Goal: Task Accomplishment & Management: Manage account settings

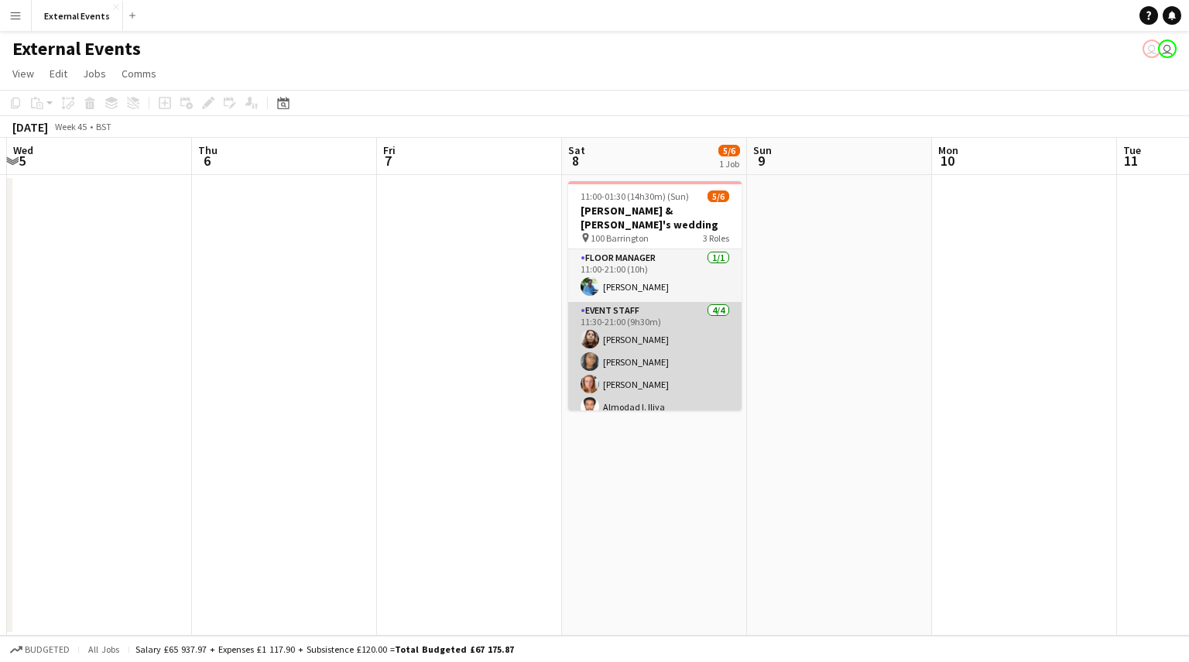
scroll to position [50, 0]
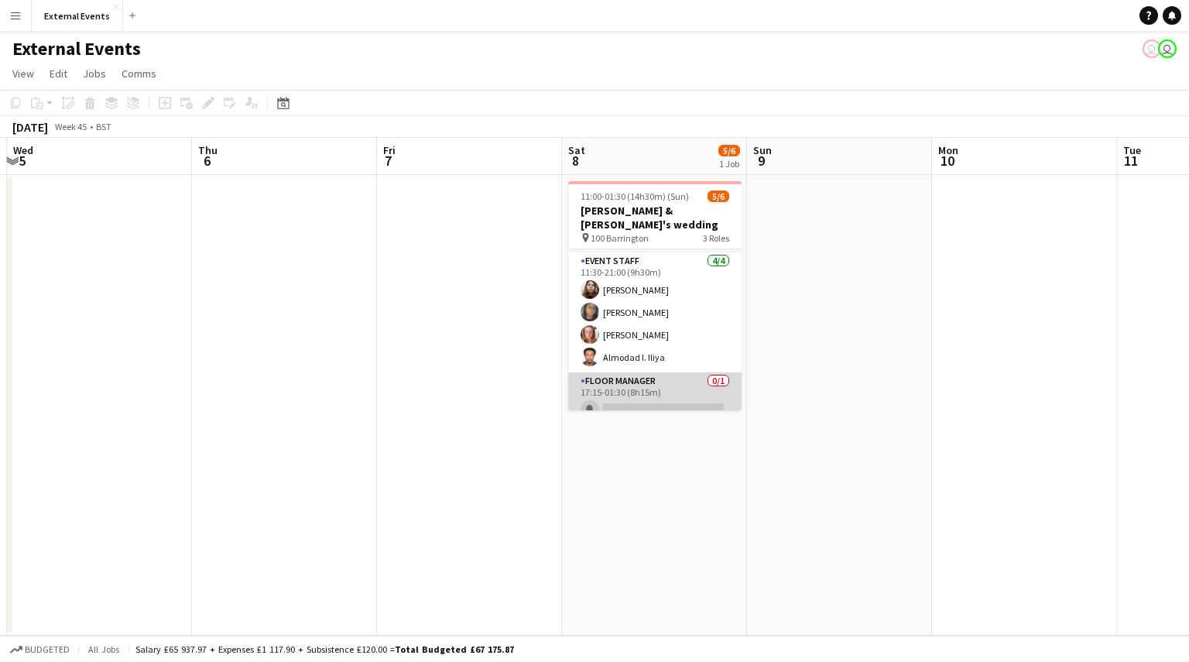
click at [633, 374] on app-card-role "Floor manager 0/1 17:15-01:30 (8h15m) single-neutral-actions" at bounding box center [654, 398] width 173 height 53
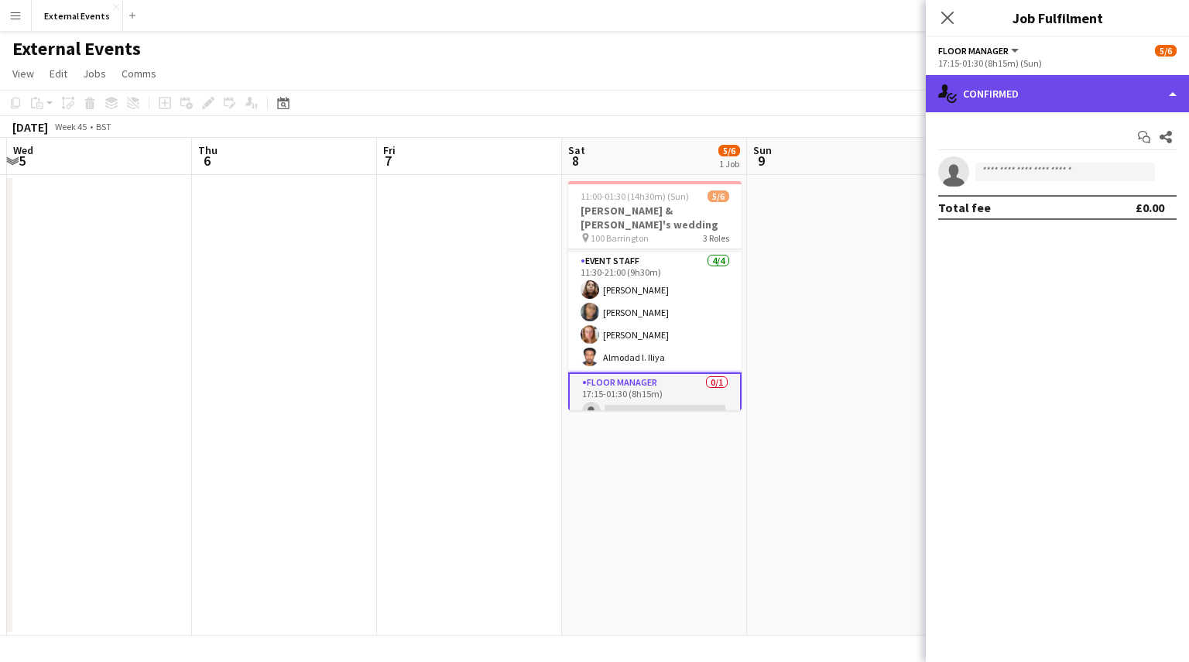
click at [1163, 91] on div "single-neutral-actions-check-2 Confirmed" at bounding box center [1057, 93] width 263 height 37
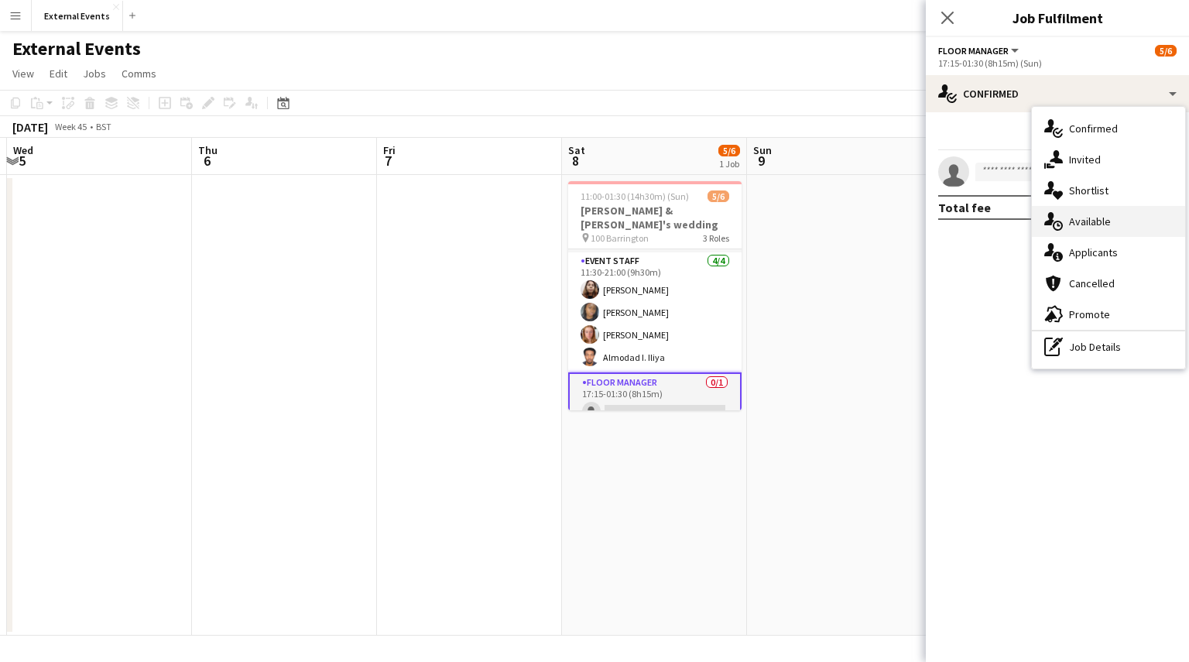
click at [1164, 228] on div "single-neutral-actions-upload Available" at bounding box center [1108, 221] width 153 height 31
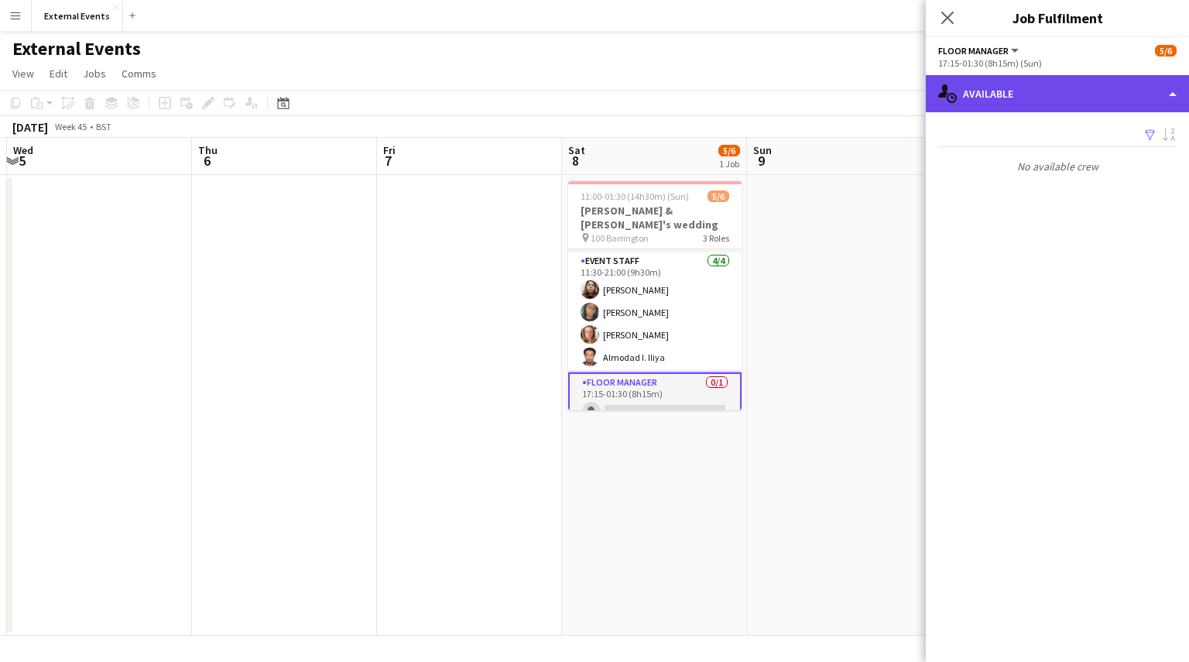
click at [1167, 94] on div "single-neutral-actions-upload Available" at bounding box center [1057, 93] width 263 height 37
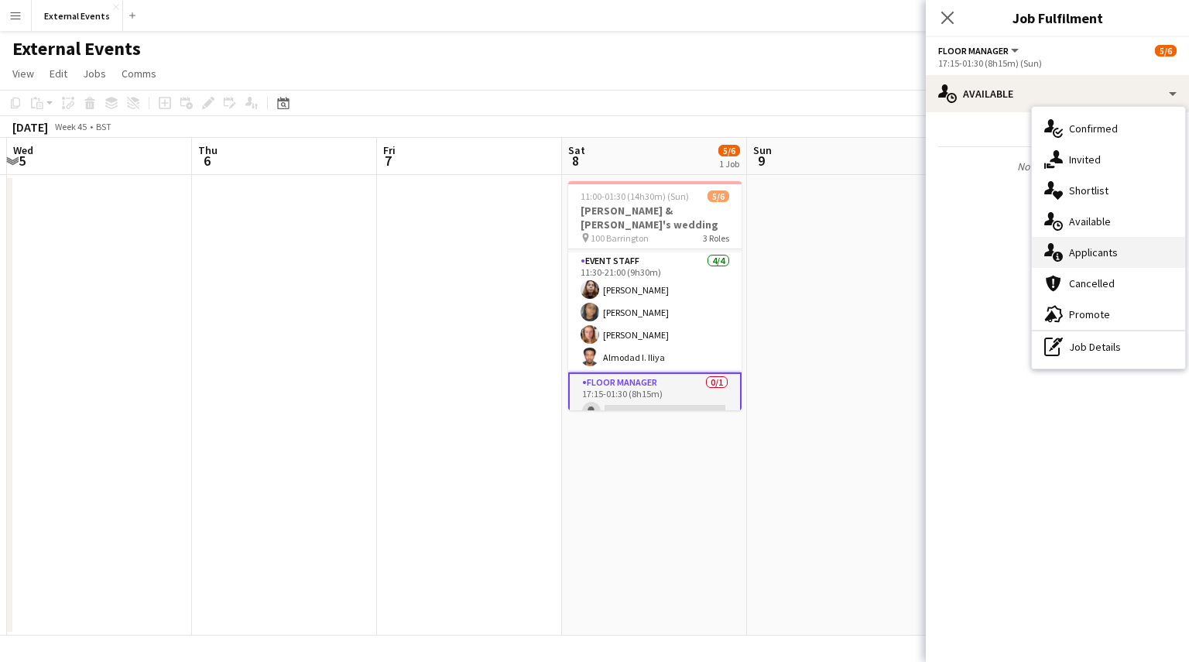
click at [1146, 252] on div "single-neutral-actions-information Applicants" at bounding box center [1108, 252] width 153 height 31
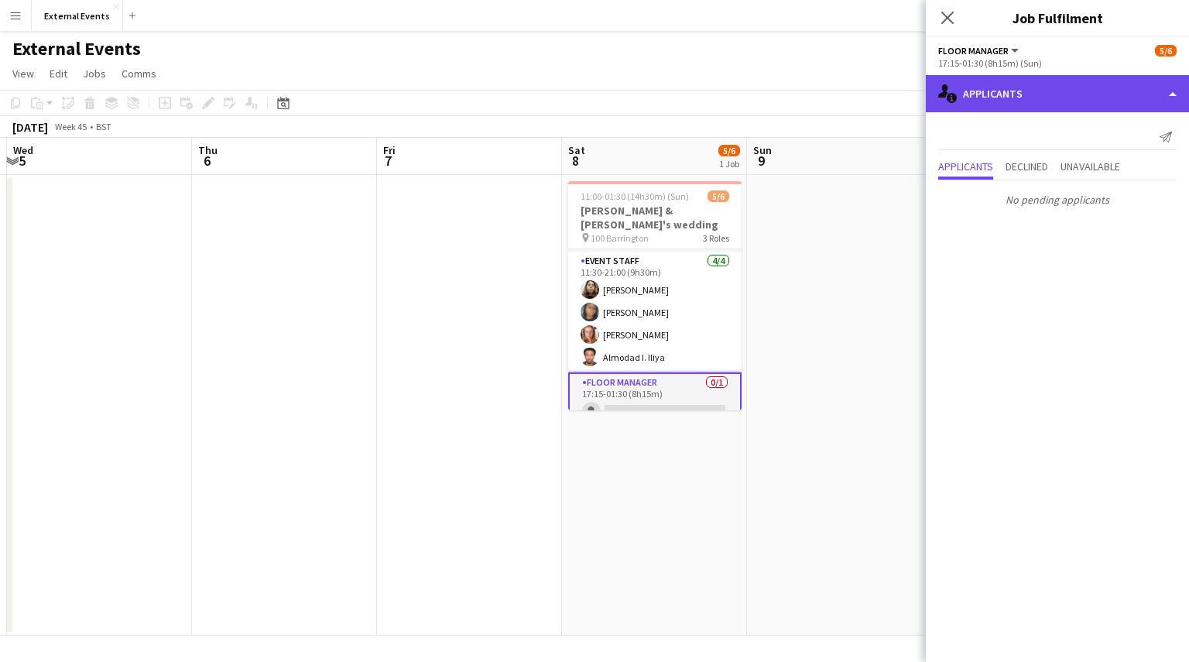
click at [1129, 101] on div "single-neutral-actions-information Applicants" at bounding box center [1057, 93] width 263 height 37
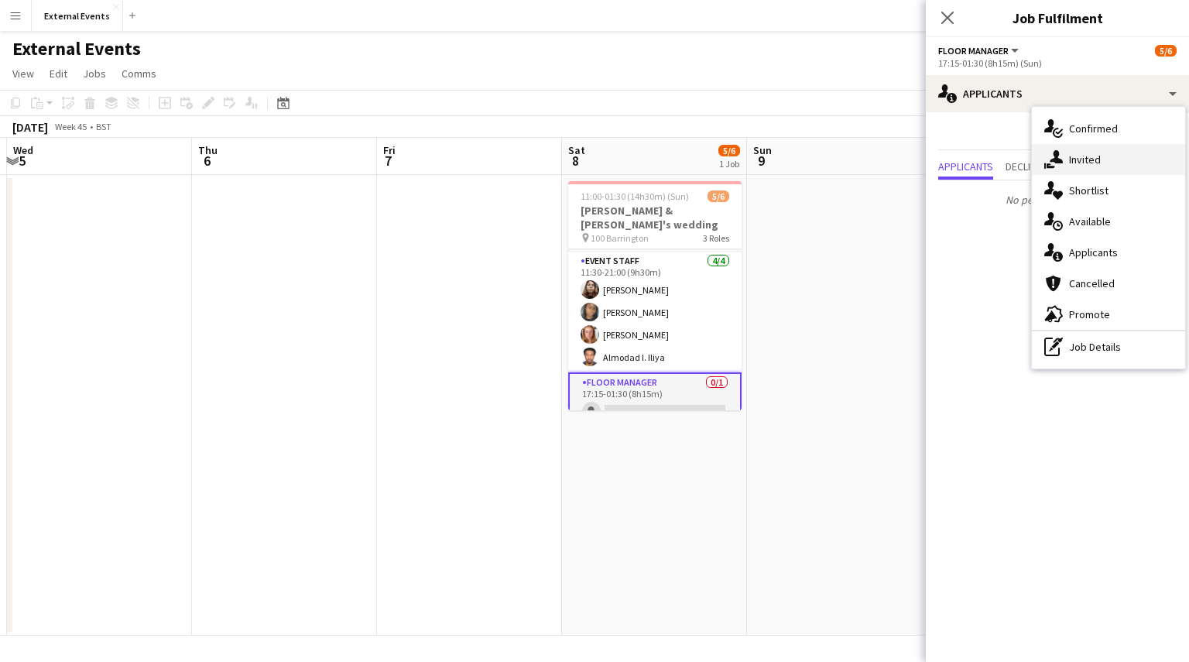
click at [1126, 166] on div "single-neutral-actions-share-1 Invited" at bounding box center [1108, 159] width 153 height 31
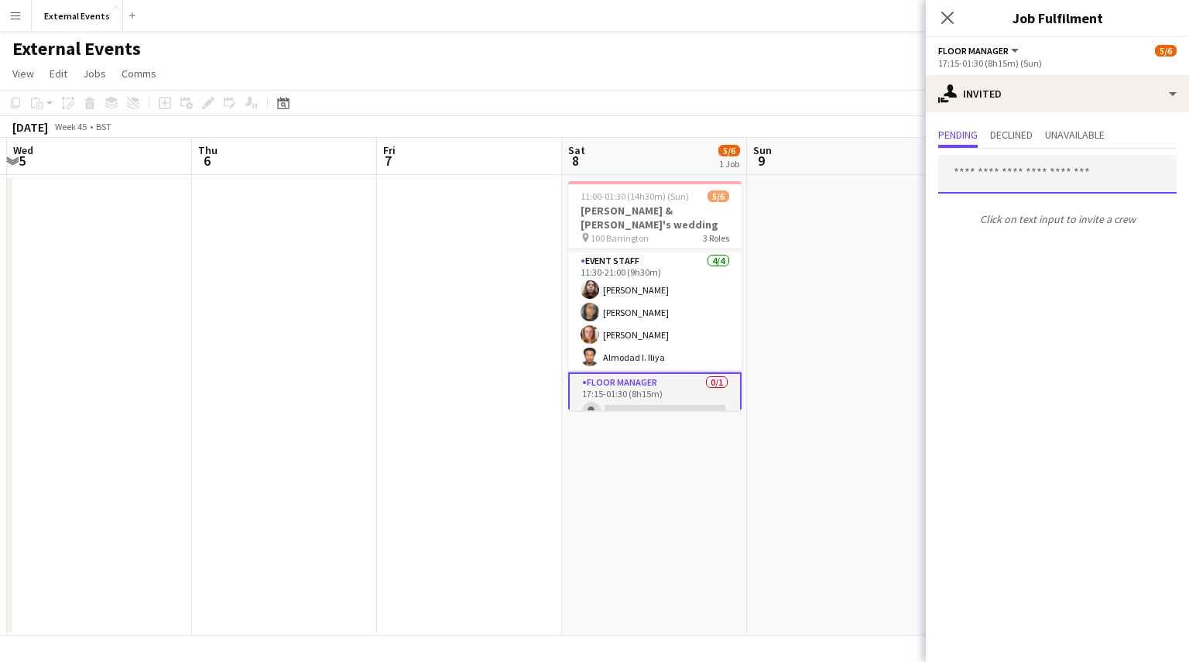
click at [1126, 166] on input "text" at bounding box center [1057, 174] width 238 height 39
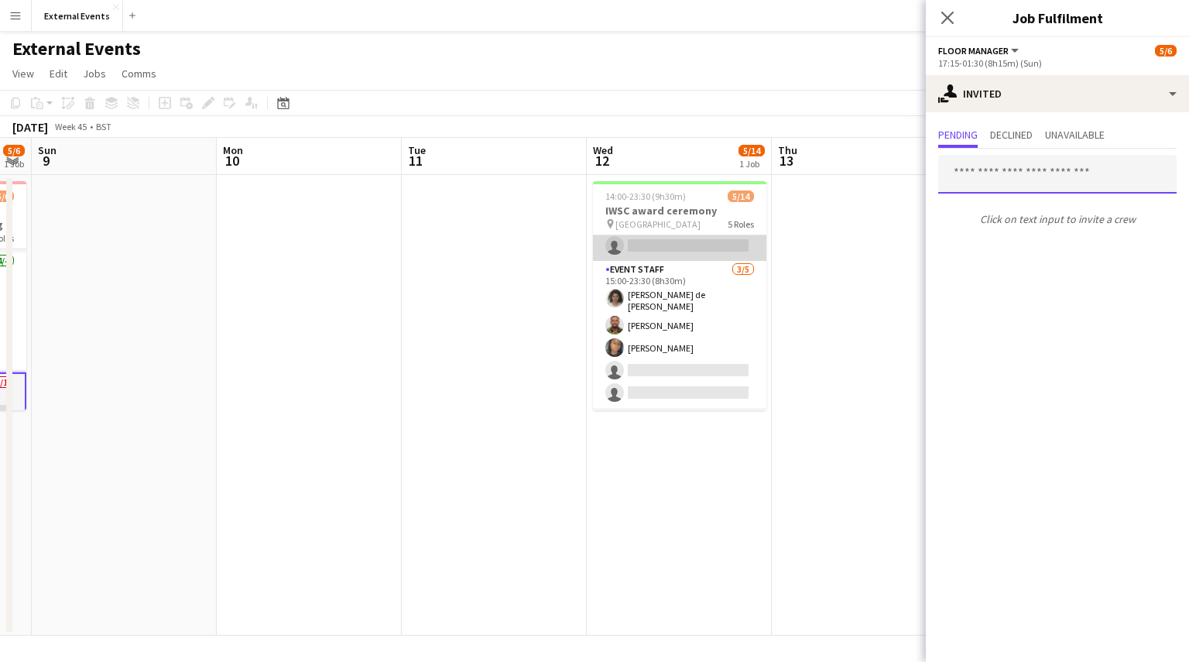
scroll to position [178, 0]
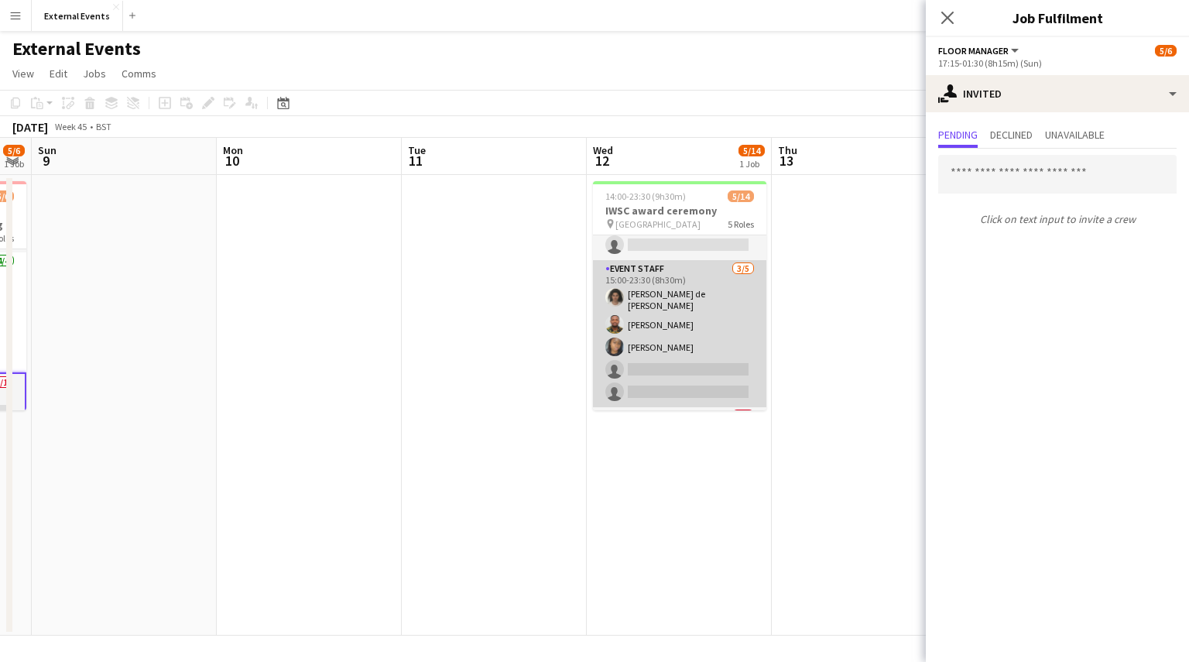
click at [672, 310] on app-card-role "Event staff [DATE] 15:00-23:30 (8h30m) [PERSON_NAME] [PERSON_NAME] Esu [PERSON_…" at bounding box center [679, 333] width 173 height 147
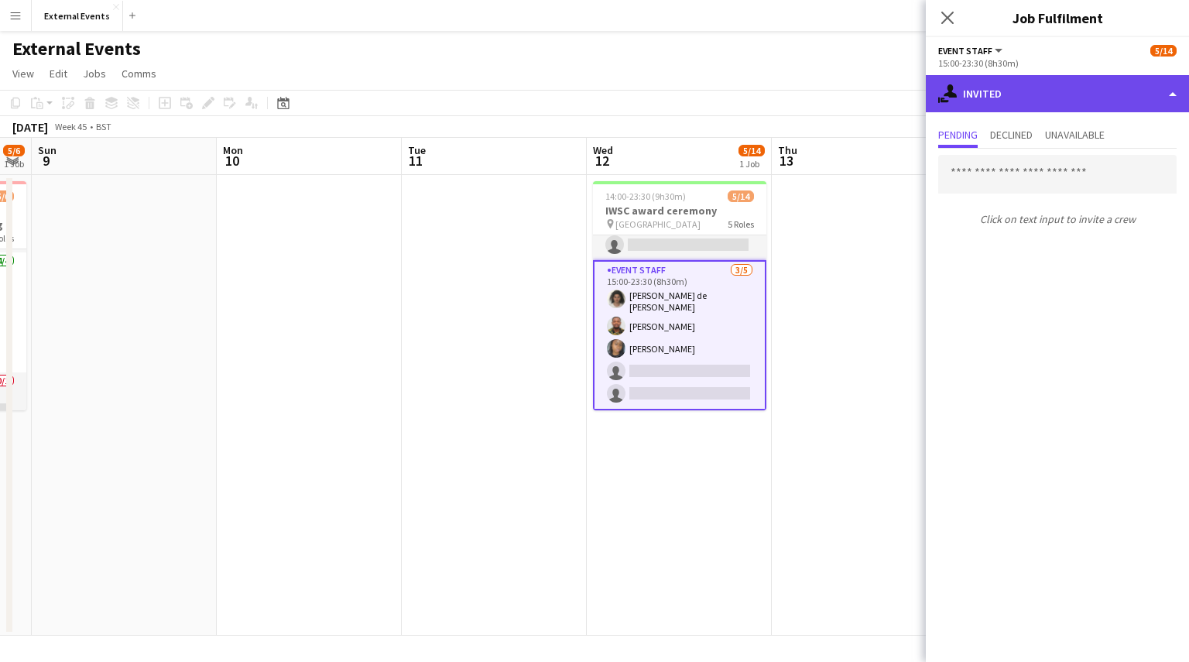
click at [1098, 87] on div "single-neutral-actions-share-1 Invited" at bounding box center [1057, 93] width 263 height 37
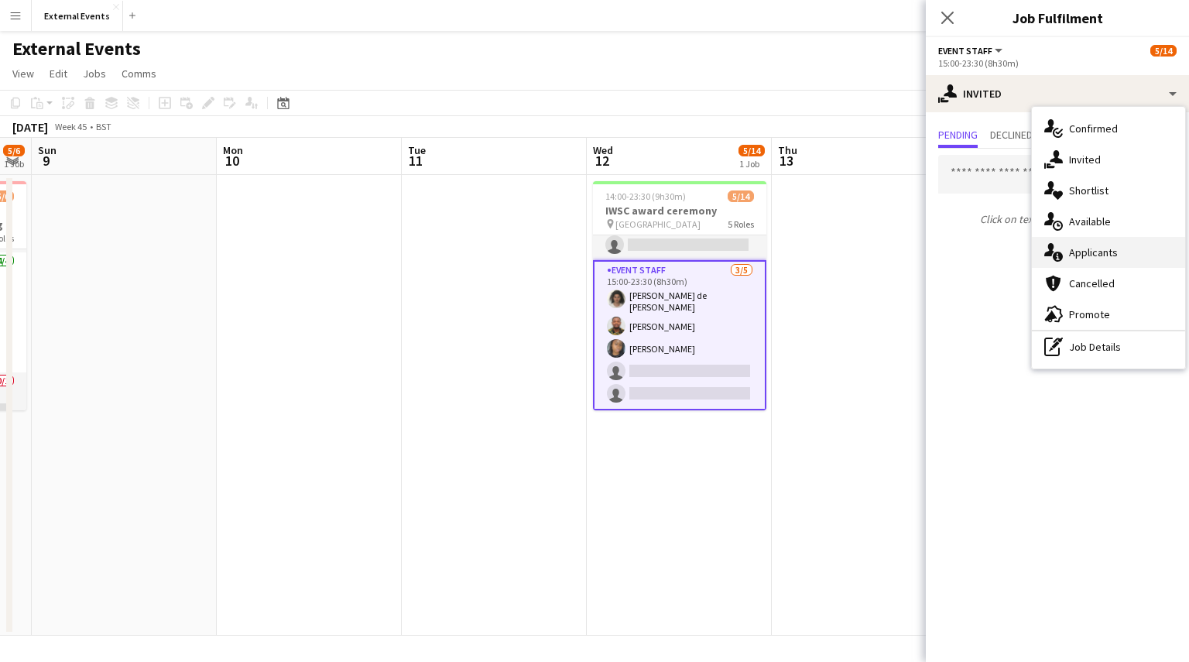
click at [1122, 244] on div "single-neutral-actions-information Applicants" at bounding box center [1108, 252] width 153 height 31
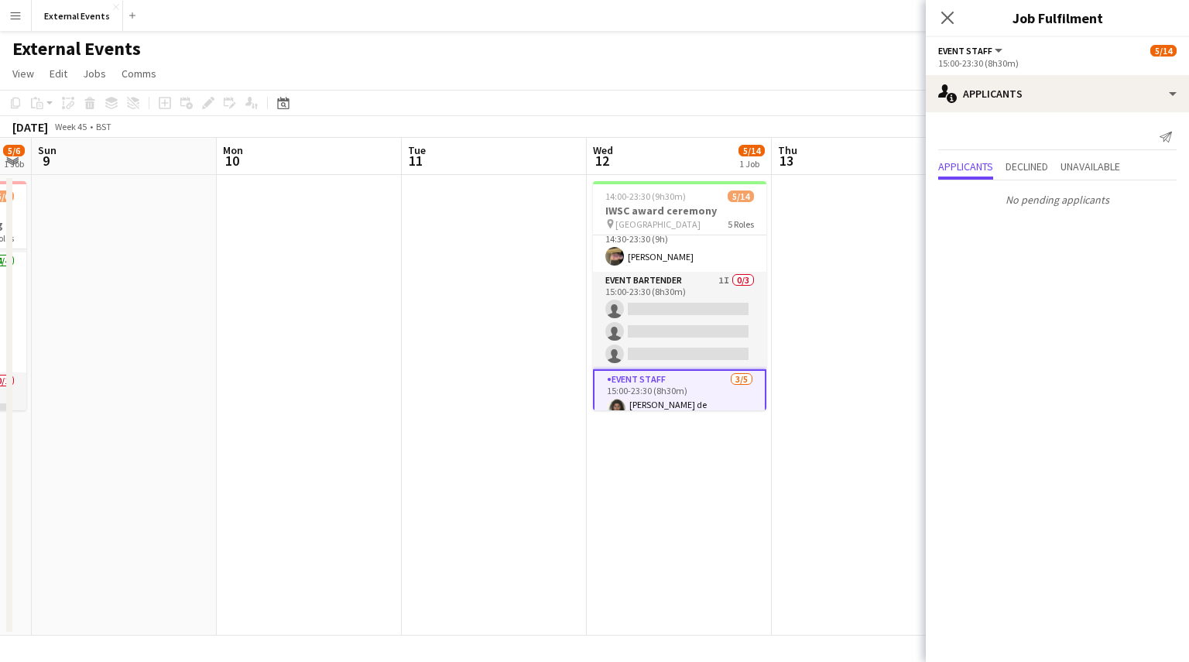
scroll to position [68, 0]
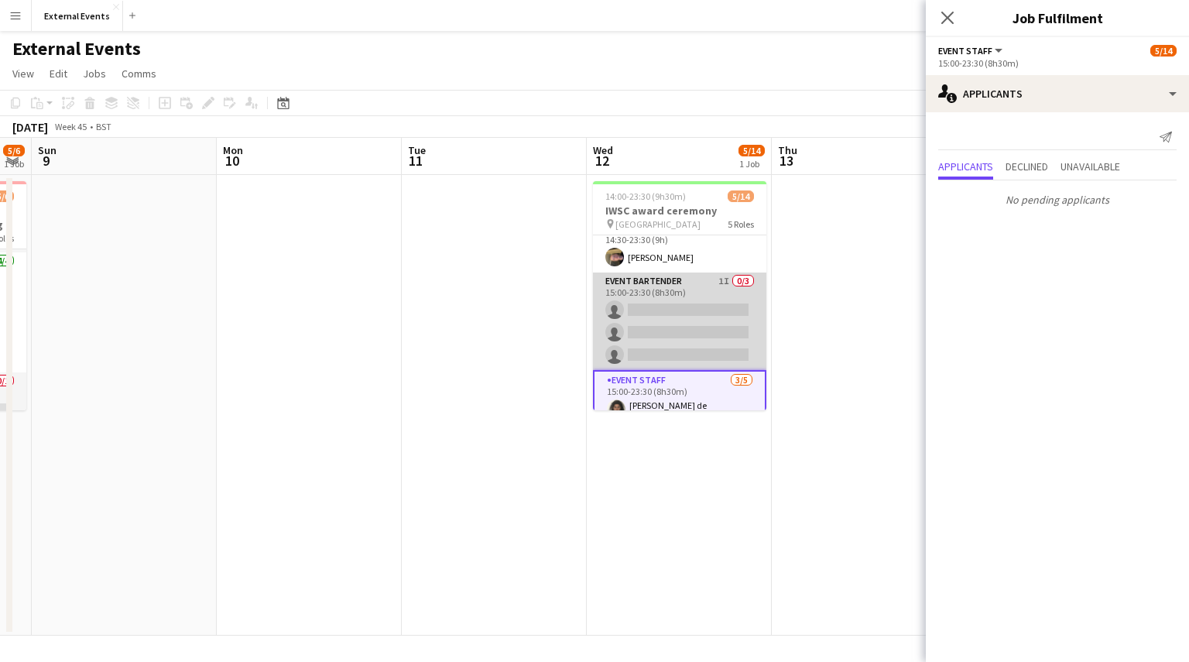
click at [653, 326] on app-card-role "Event bartender 1I 0/3 15:00-23:30 (8h30m) single-neutral-actions single-neutra…" at bounding box center [679, 321] width 173 height 98
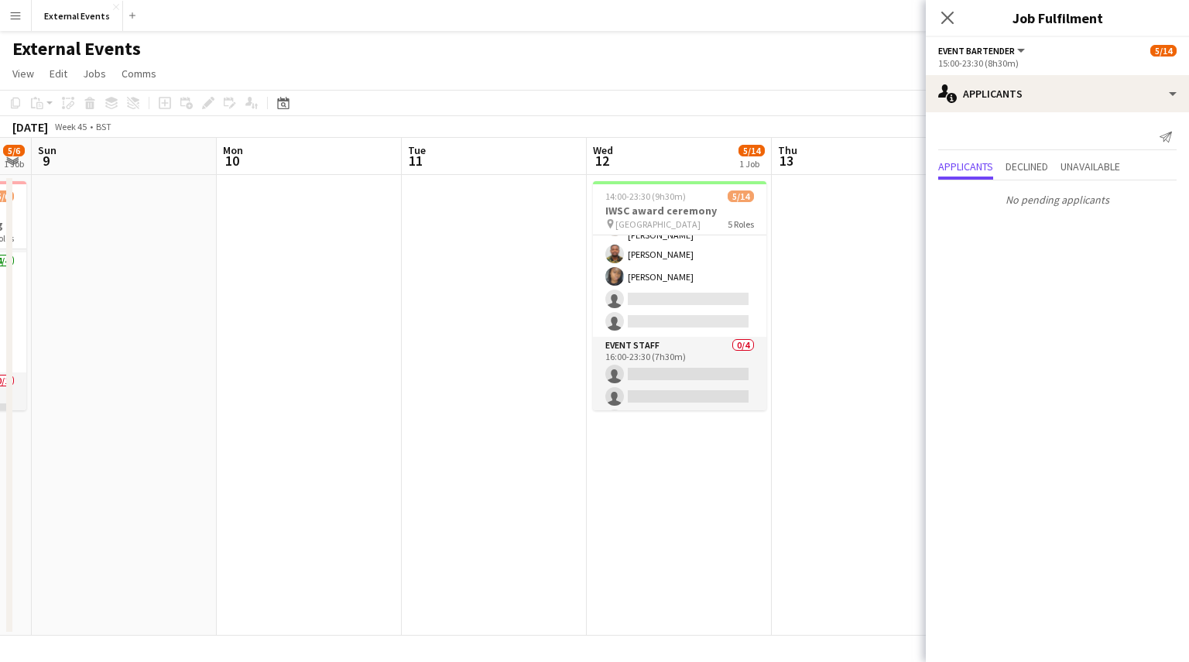
scroll to position [252, 0]
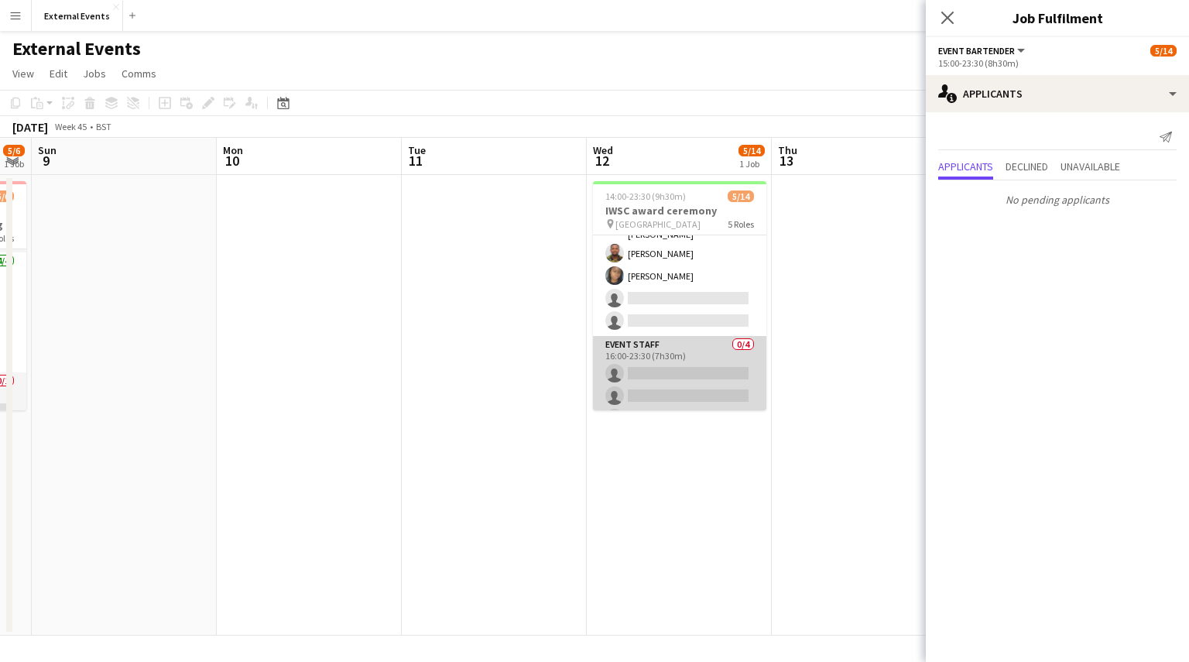
click at [658, 372] on app-card-role "Event staff 0/4 16:00-23:30 (7h30m) single-neutral-actions single-neutral-actio…" at bounding box center [679, 396] width 173 height 120
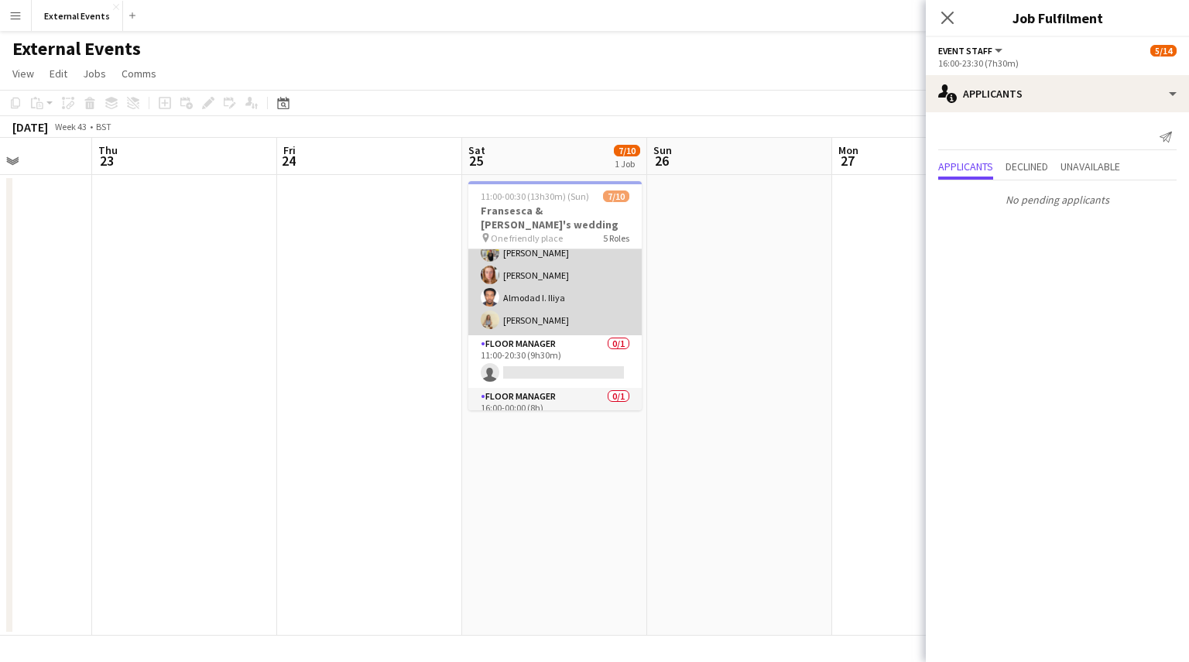
scroll to position [74, 0]
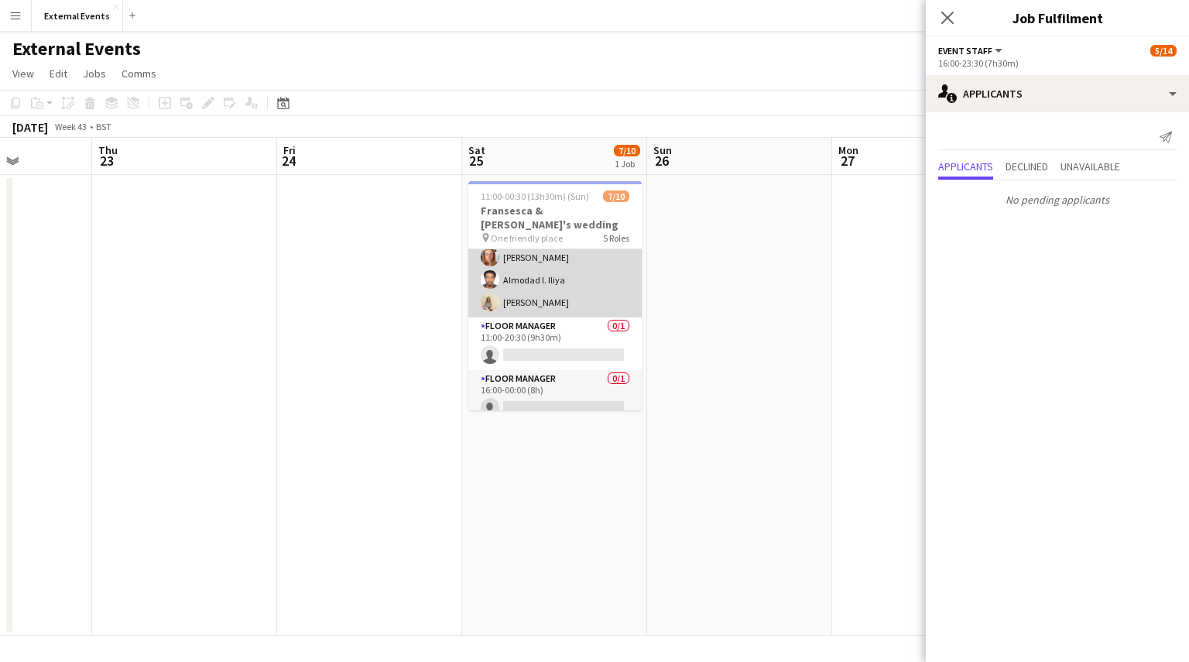
click at [553, 335] on app-card-role "Floor manager 0/1 11:00-20:30 (9h30m) single-neutral-actions" at bounding box center [554, 343] width 173 height 53
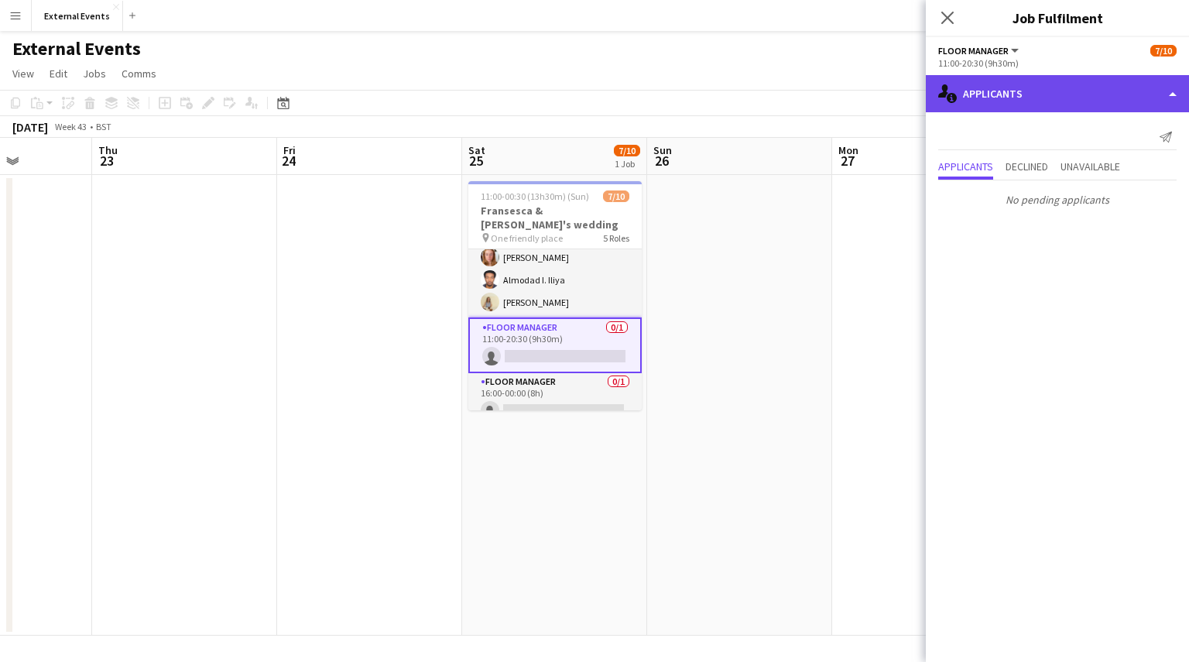
click at [1143, 77] on div "single-neutral-actions-information Applicants" at bounding box center [1057, 93] width 263 height 37
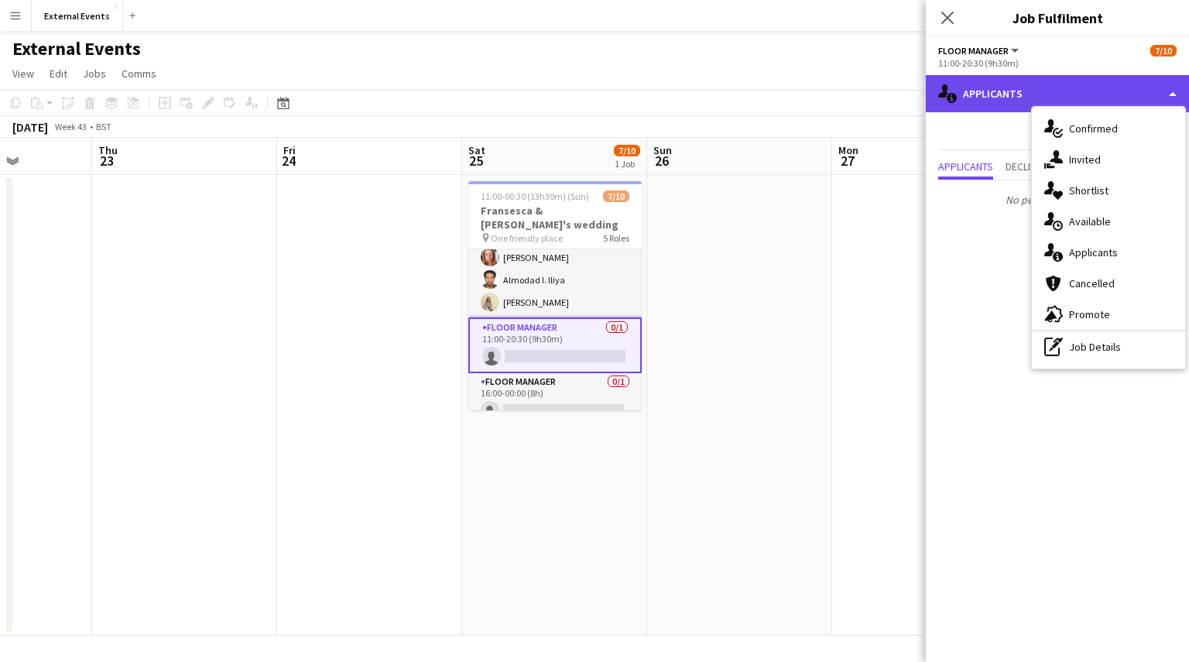
click at [1143, 77] on div "single-neutral-actions-information Applicants" at bounding box center [1057, 93] width 263 height 37
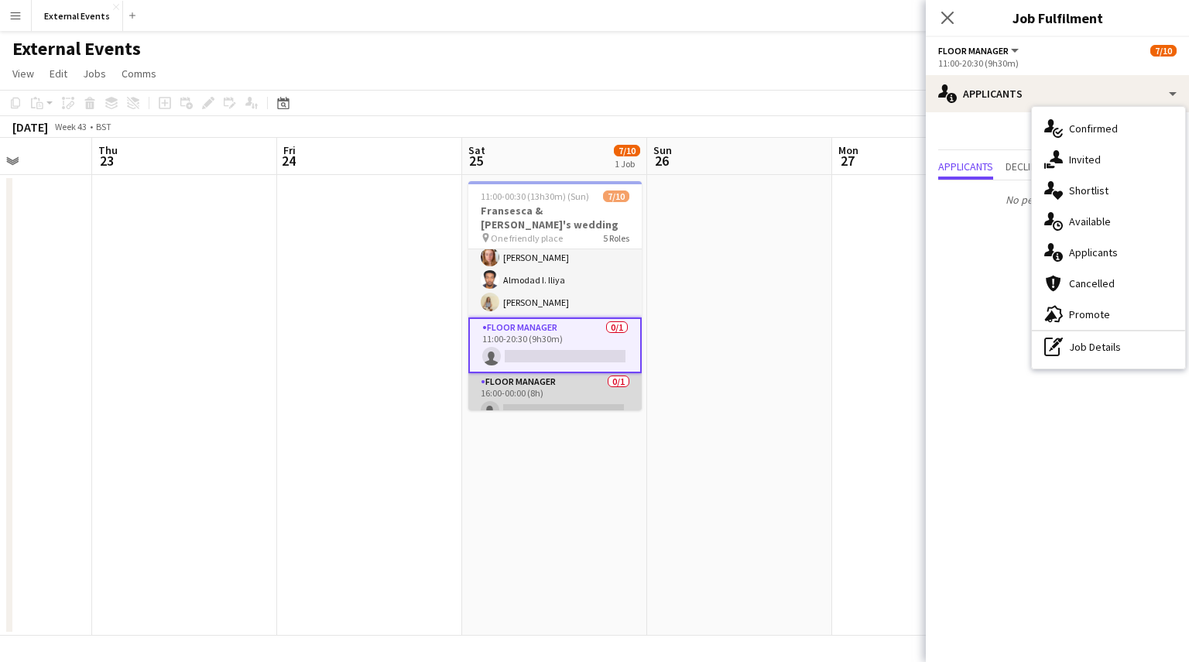
click at [562, 397] on app-card-role "Floor manager 0/1 16:00-00:00 (8h) single-neutral-actions" at bounding box center [554, 399] width 173 height 53
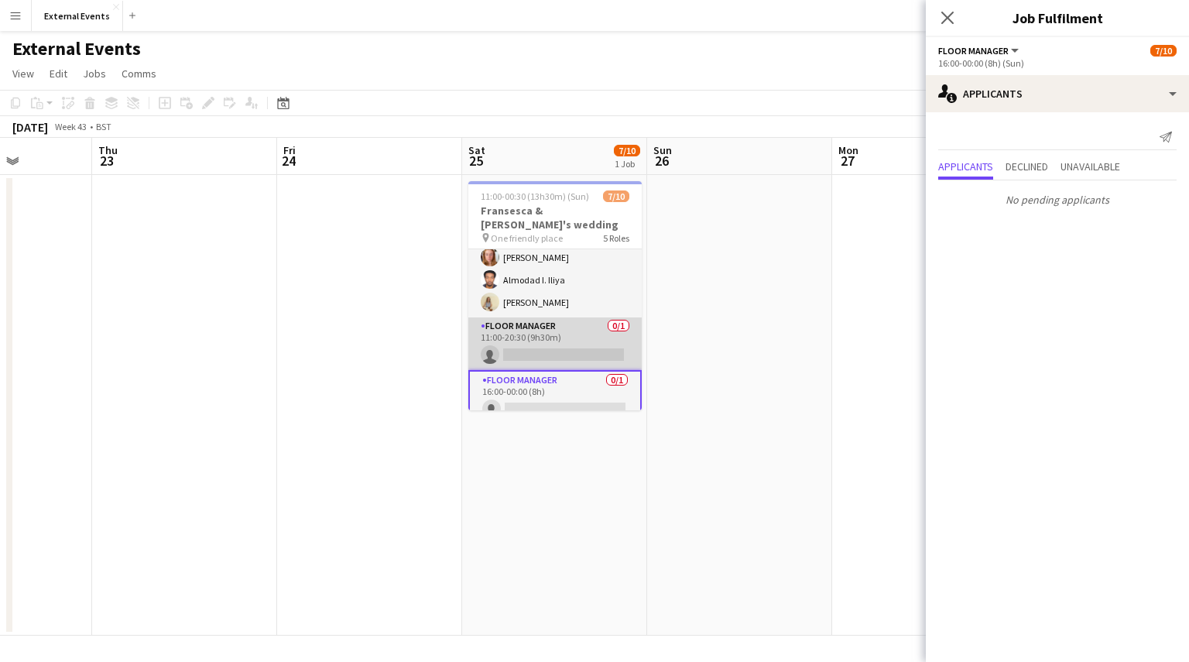
click at [555, 326] on app-card-role "Floor manager 0/1 11:00-20:30 (9h30m) single-neutral-actions" at bounding box center [554, 343] width 173 height 53
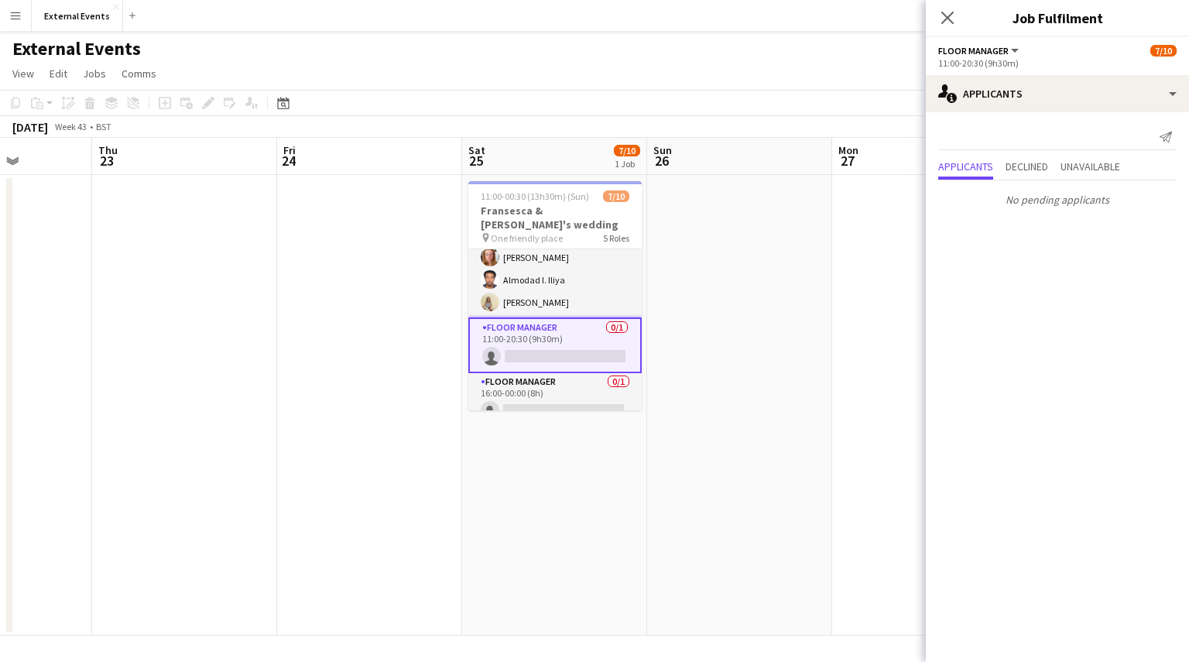
scroll to position [0, 0]
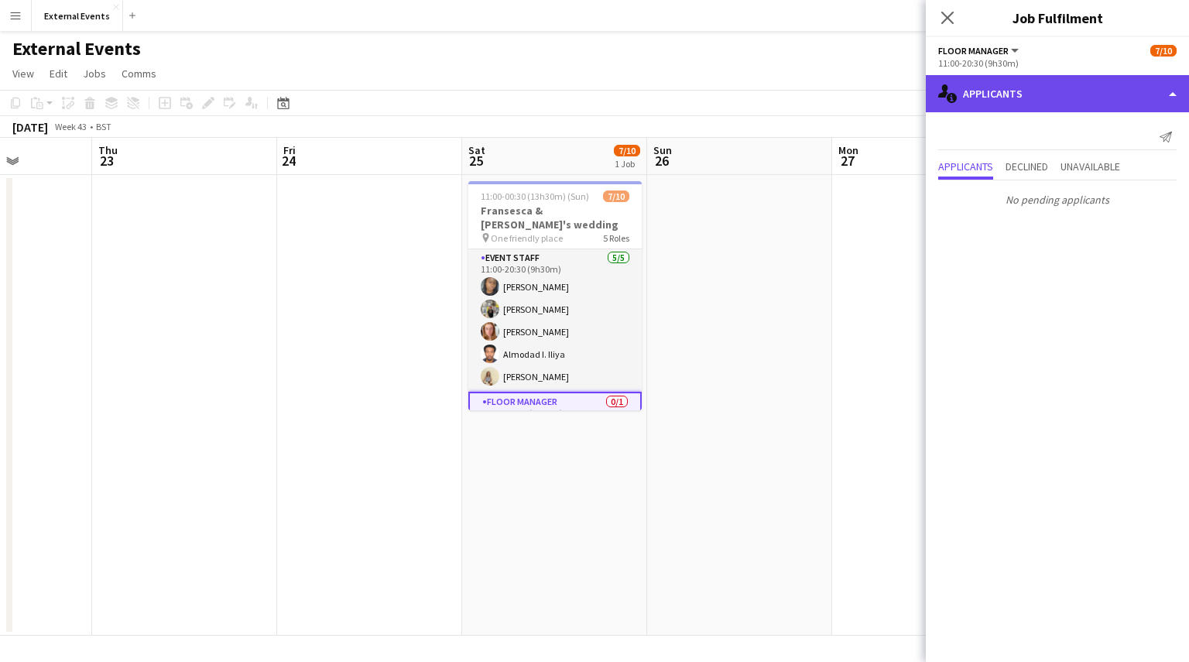
click at [1133, 107] on div "single-neutral-actions-information Applicants" at bounding box center [1057, 93] width 263 height 37
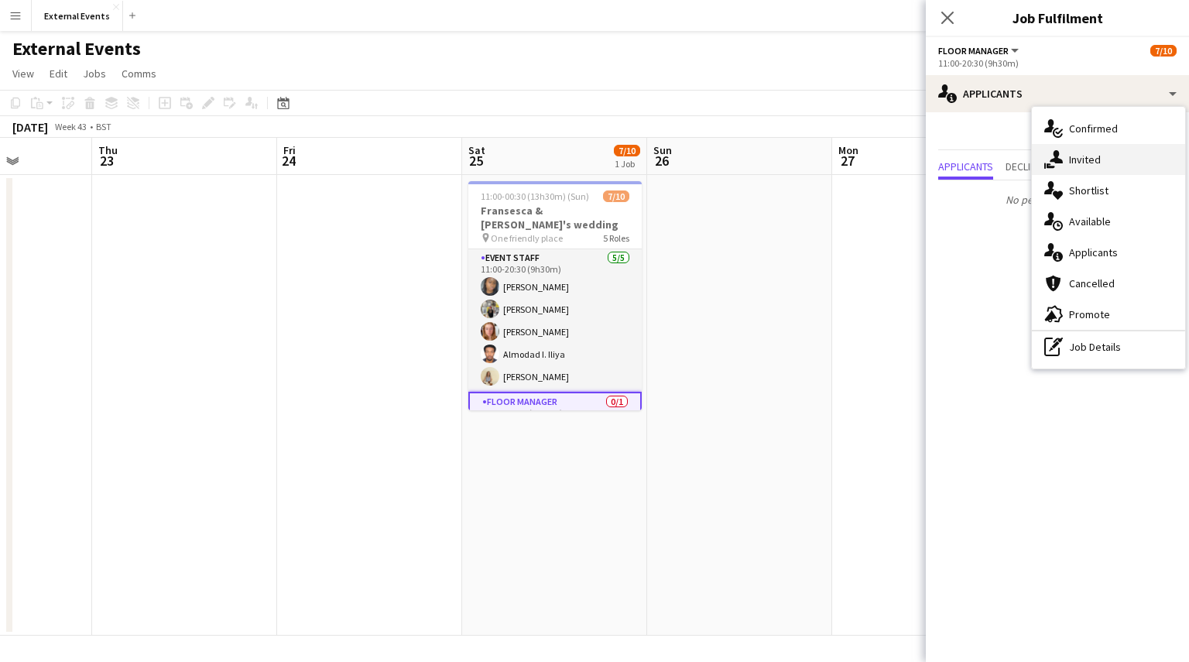
click at [1113, 173] on div "single-neutral-actions-share-1 Invited" at bounding box center [1108, 159] width 153 height 31
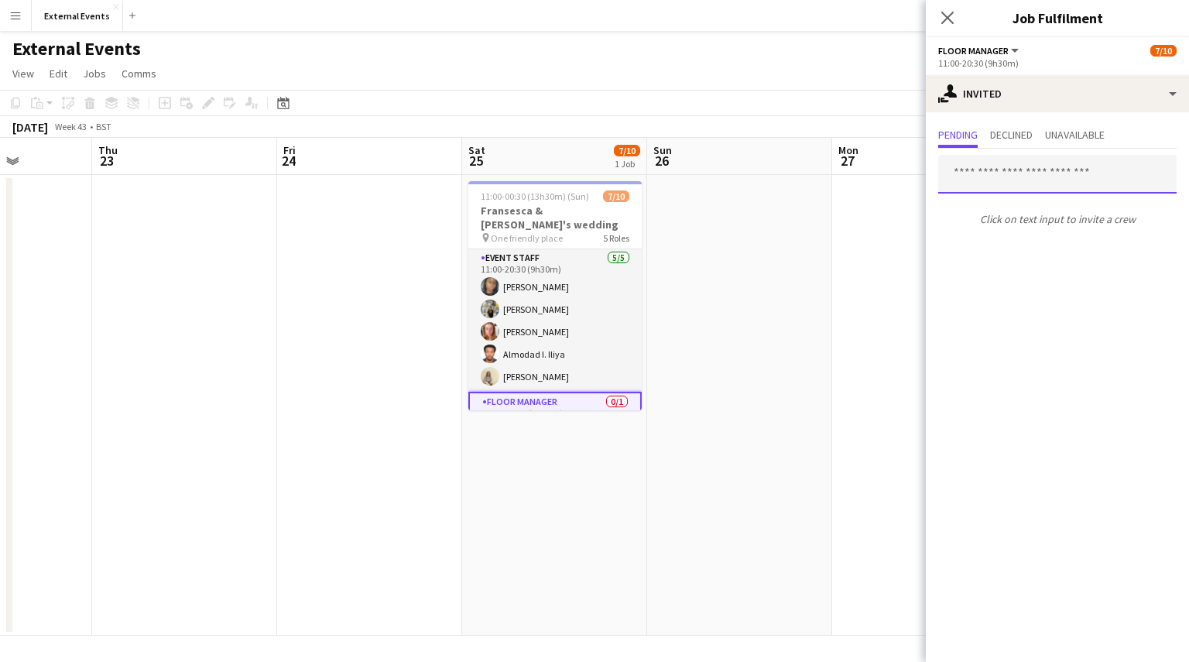
click at [1046, 184] on input "text" at bounding box center [1057, 174] width 238 height 39
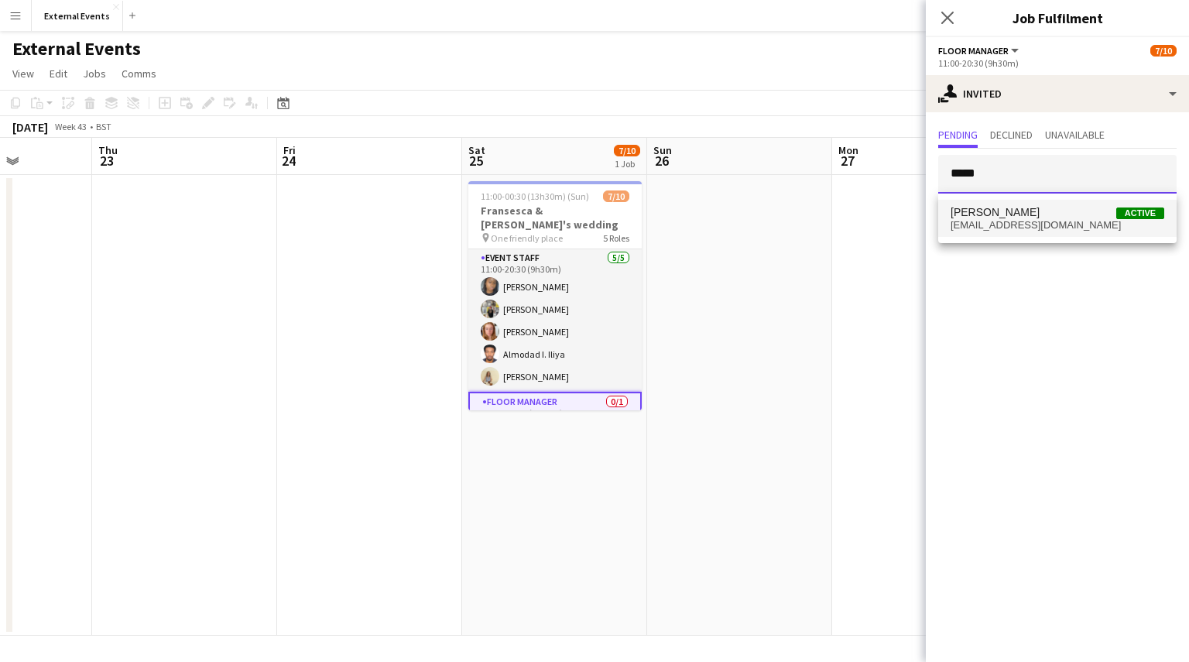
type input "*****"
click at [1035, 207] on span "[PERSON_NAME] Active" at bounding box center [1058, 212] width 214 height 13
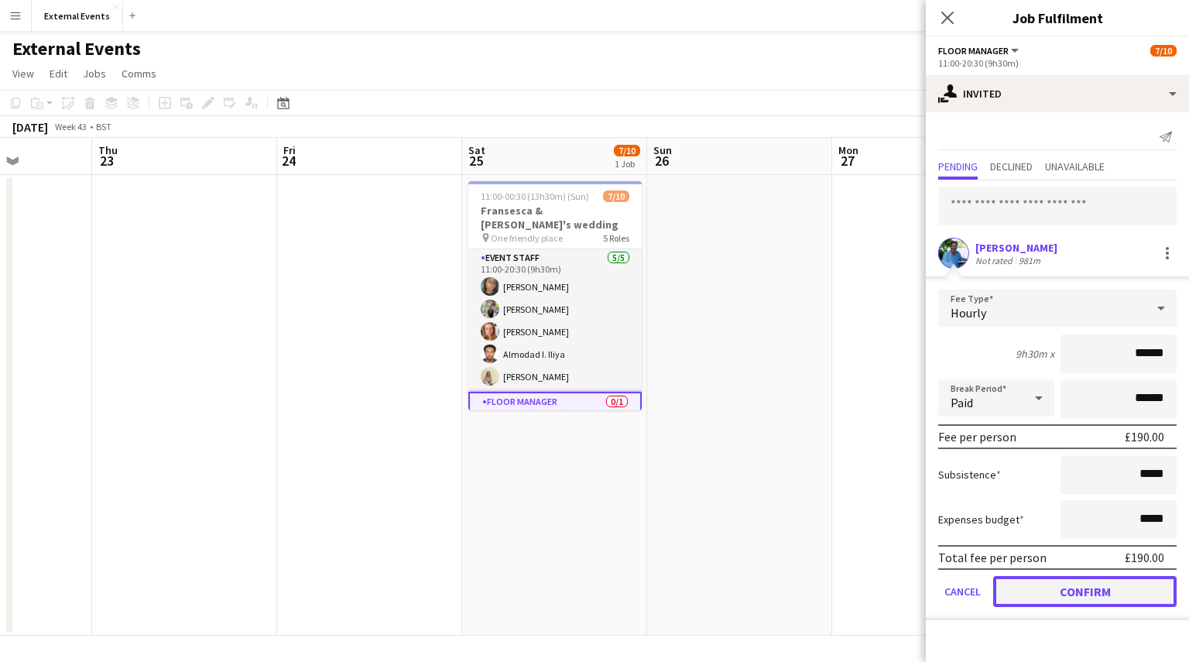
click at [1067, 590] on button "Confirm" at bounding box center [1084, 591] width 183 height 31
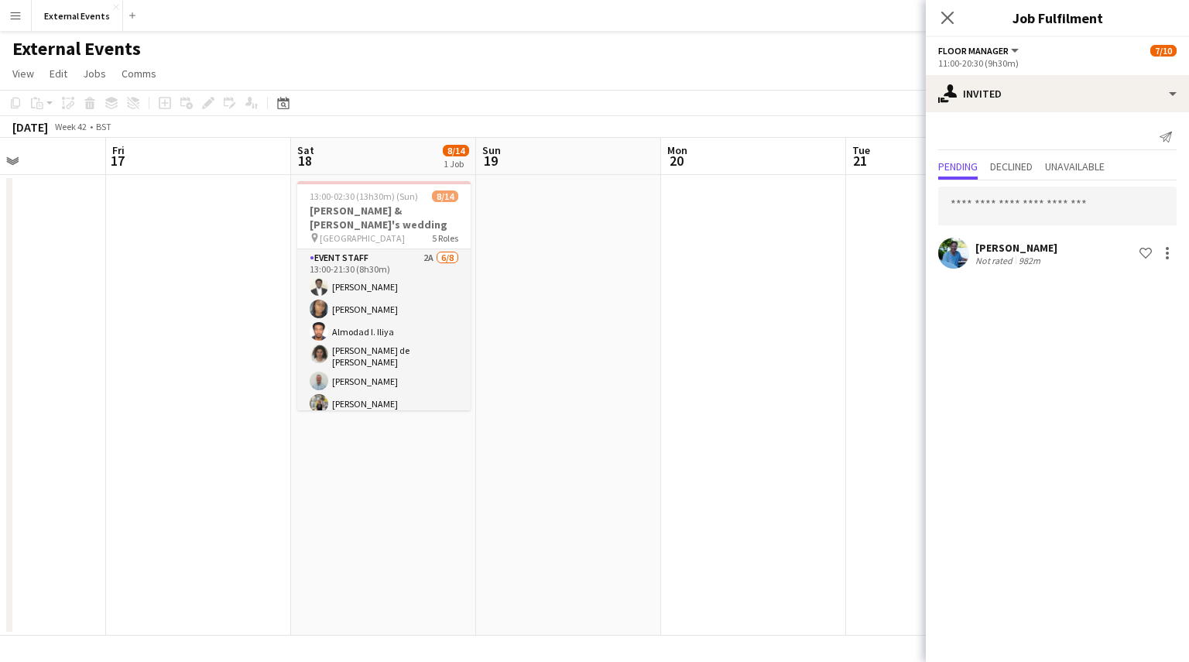
scroll to position [0, 447]
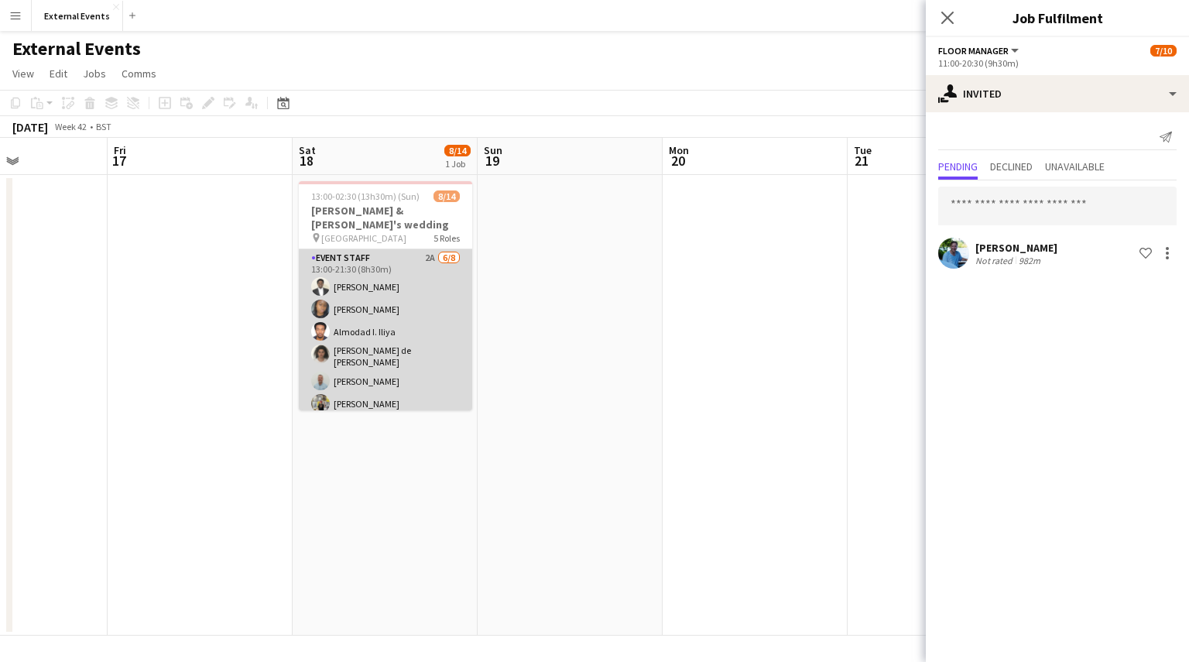
click at [387, 352] on app-card-role "Event staff 2A [DATE] 13:00-21:30 (8h30m) [PERSON_NAME] [PERSON_NAME] [PERSON_N…" at bounding box center [385, 356] width 173 height 214
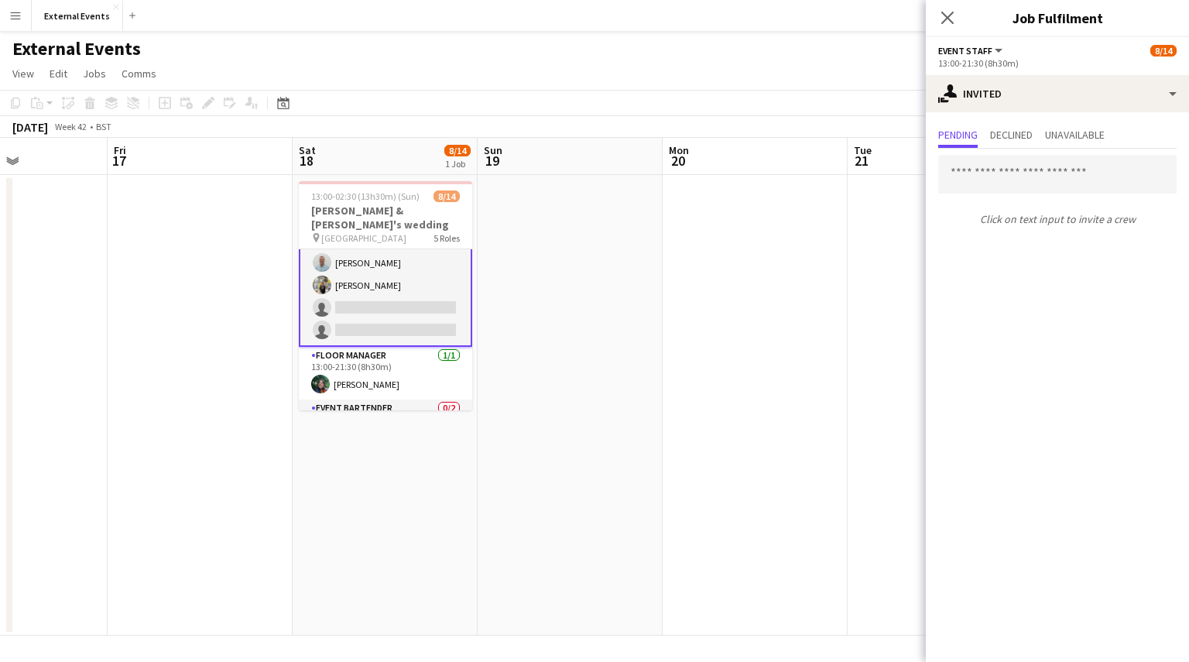
scroll to position [190, 0]
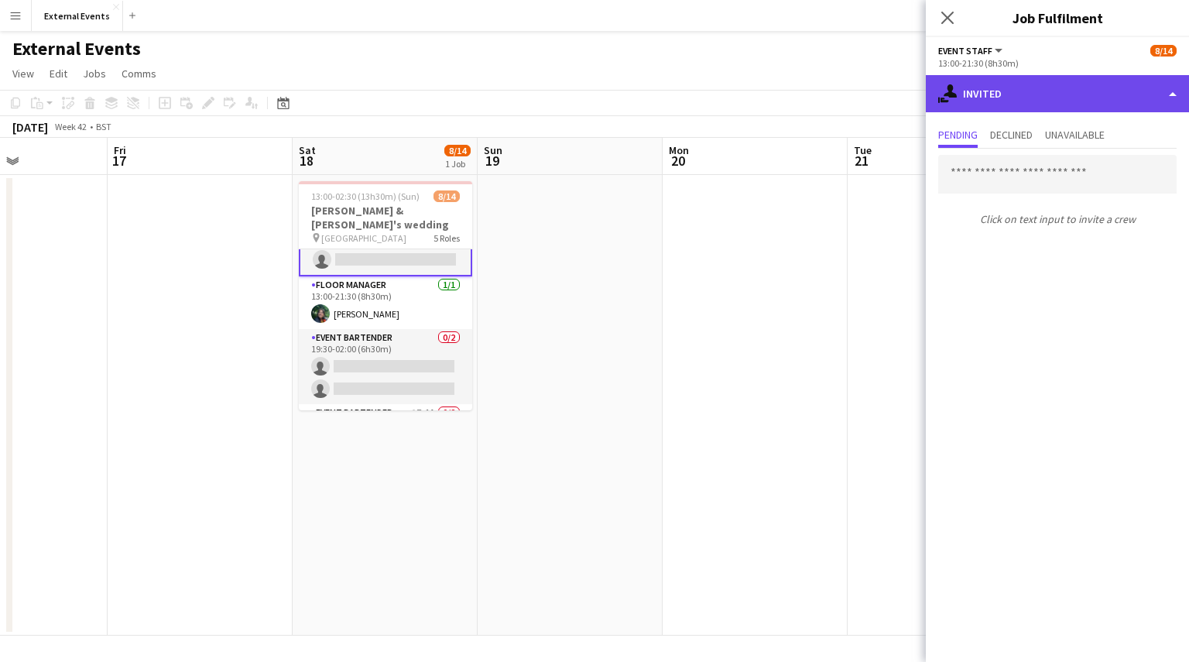
click at [1119, 92] on div "single-neutral-actions-share-1 Invited" at bounding box center [1057, 93] width 263 height 37
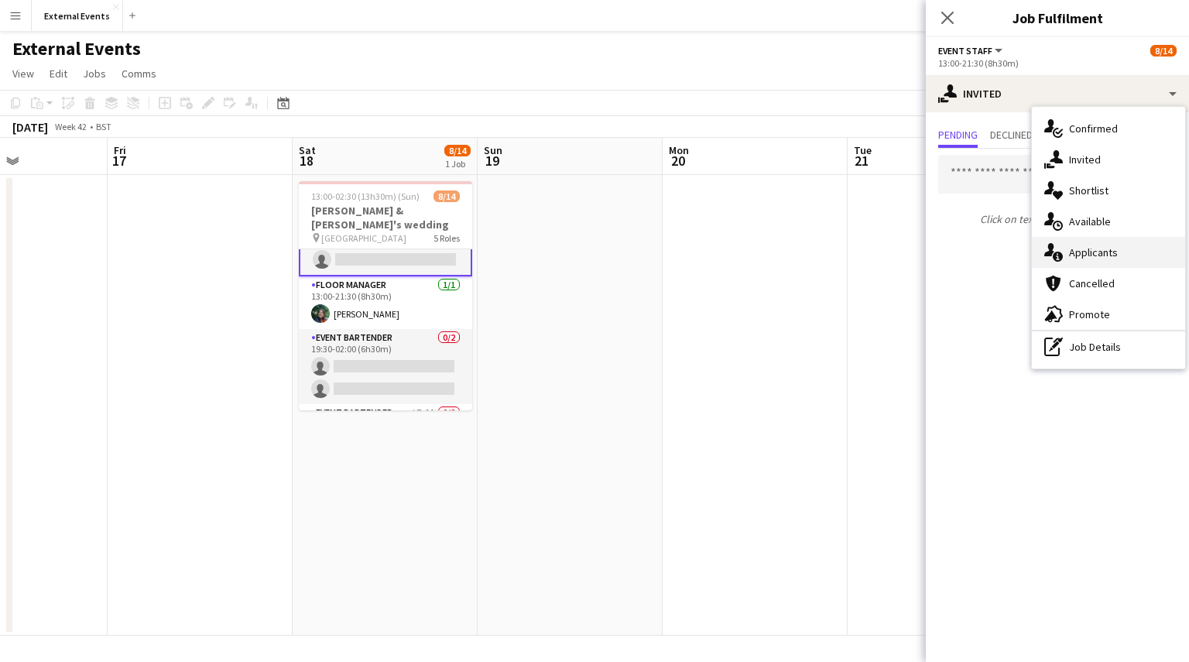
click at [1105, 249] on span "Applicants" at bounding box center [1093, 252] width 49 height 14
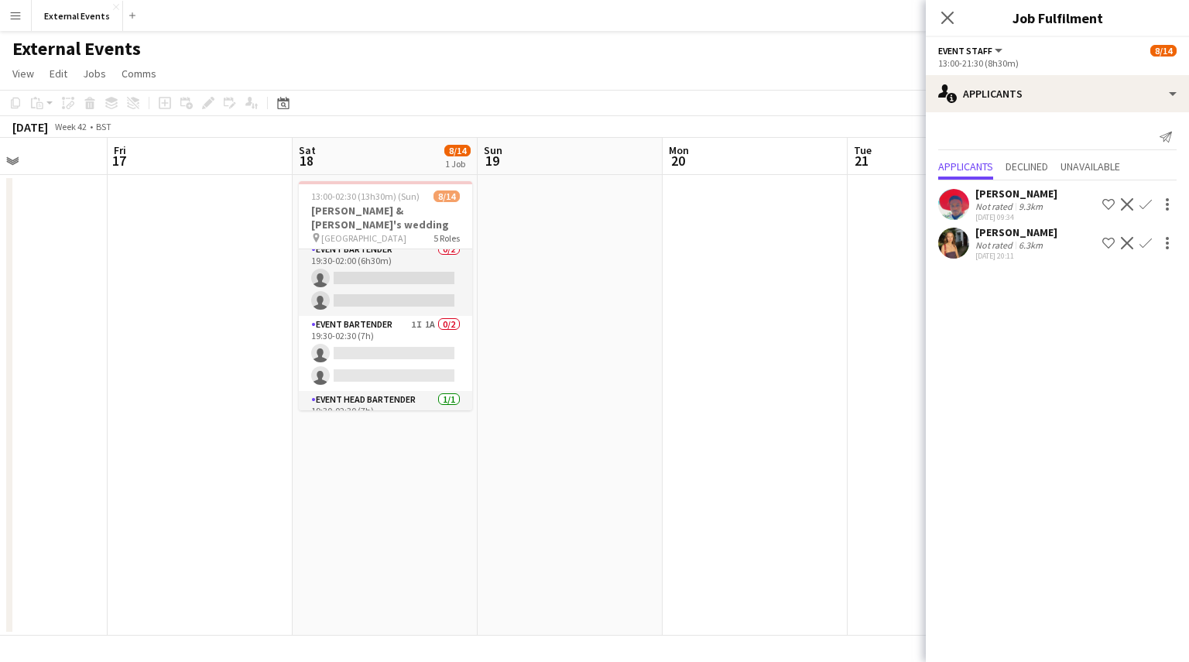
scroll to position [297, 0]
